Goal: Book appointment/travel/reservation

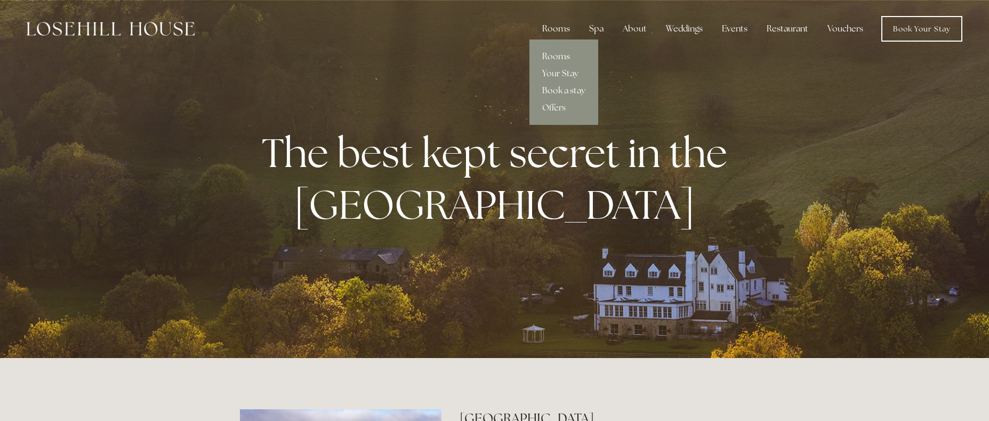
click at [563, 29] on div "Rooms" at bounding box center [556, 28] width 45 height 21
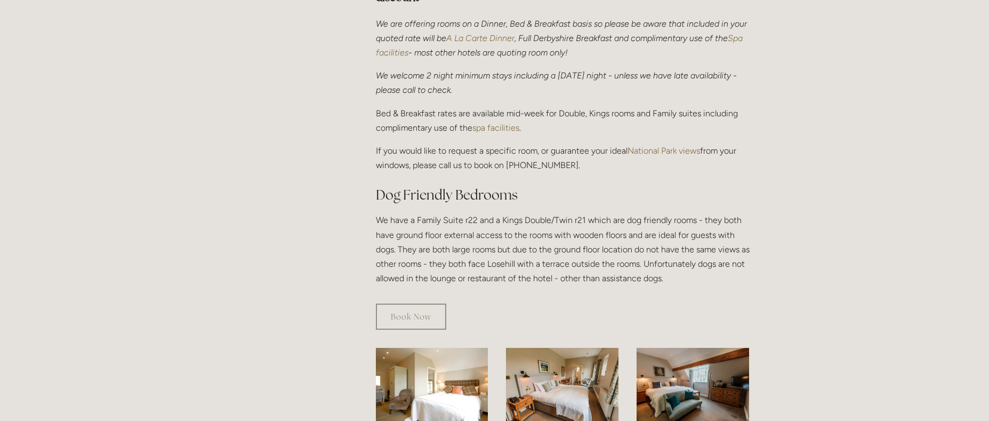
scroll to position [439, 0]
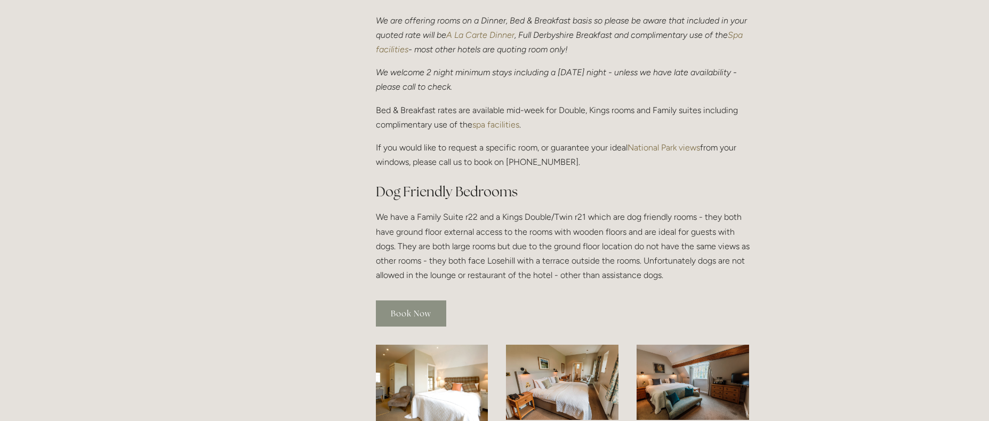
click at [393, 300] on link "Book Now" at bounding box center [411, 313] width 70 height 26
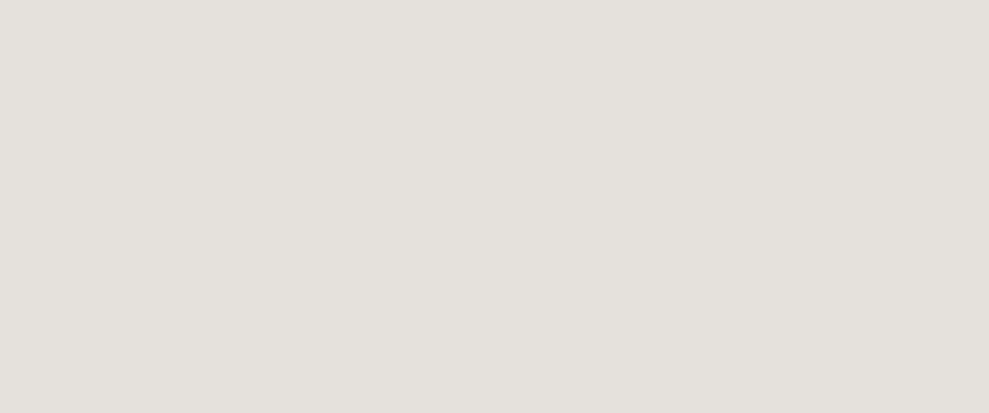
scroll to position [271, 0]
